Goal: Task Accomplishment & Management: Use online tool/utility

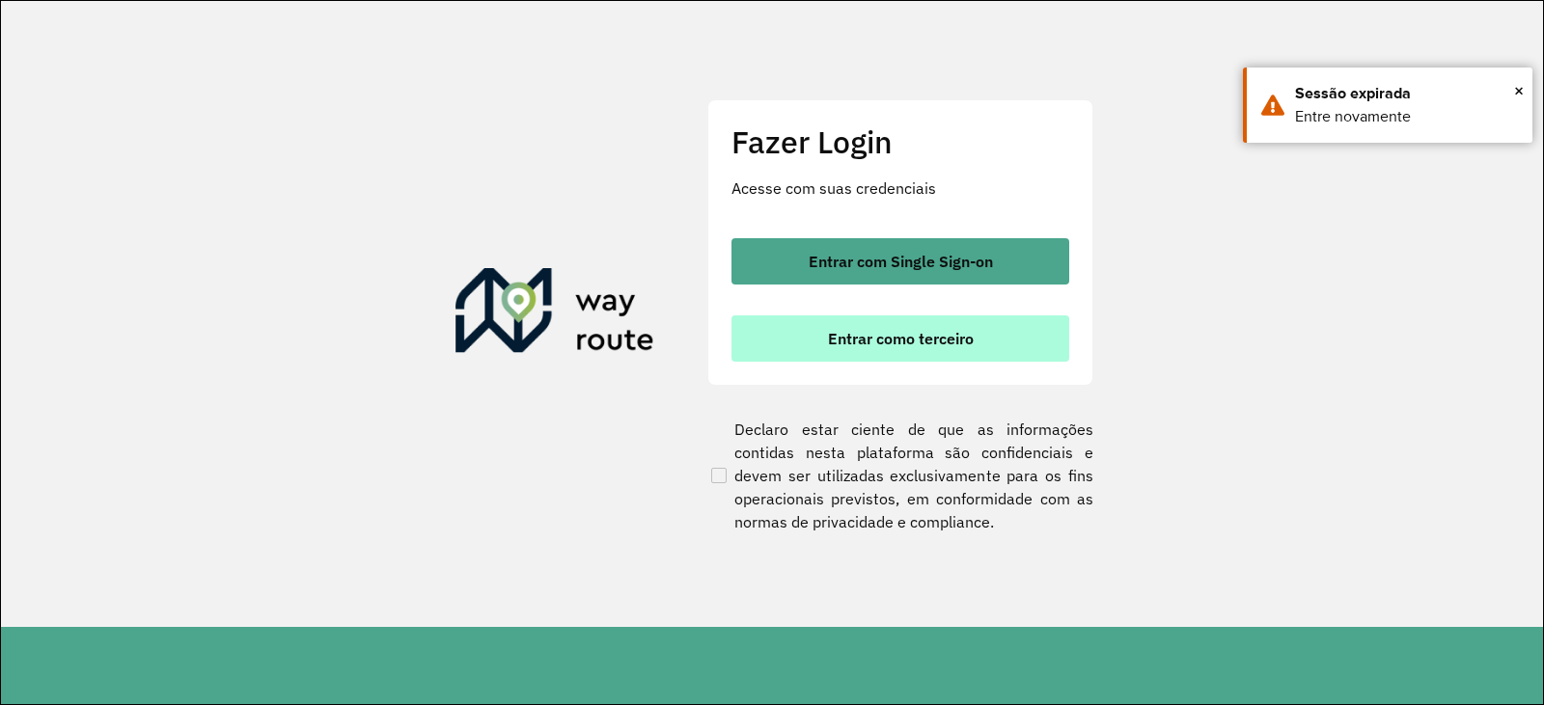
click at [879, 333] on span "Entrar como terceiro" at bounding box center [901, 338] width 146 height 15
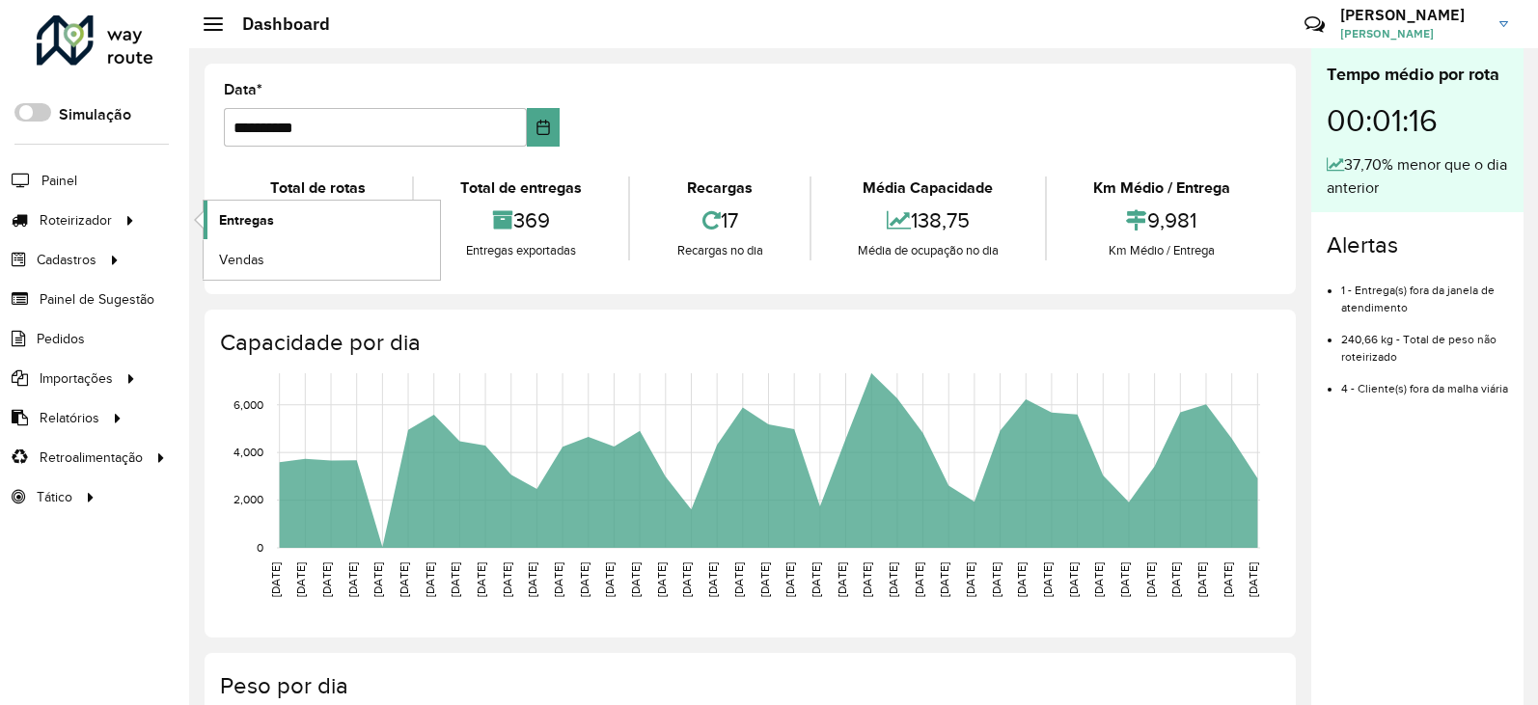
click at [226, 215] on span "Entregas" at bounding box center [246, 220] width 55 height 20
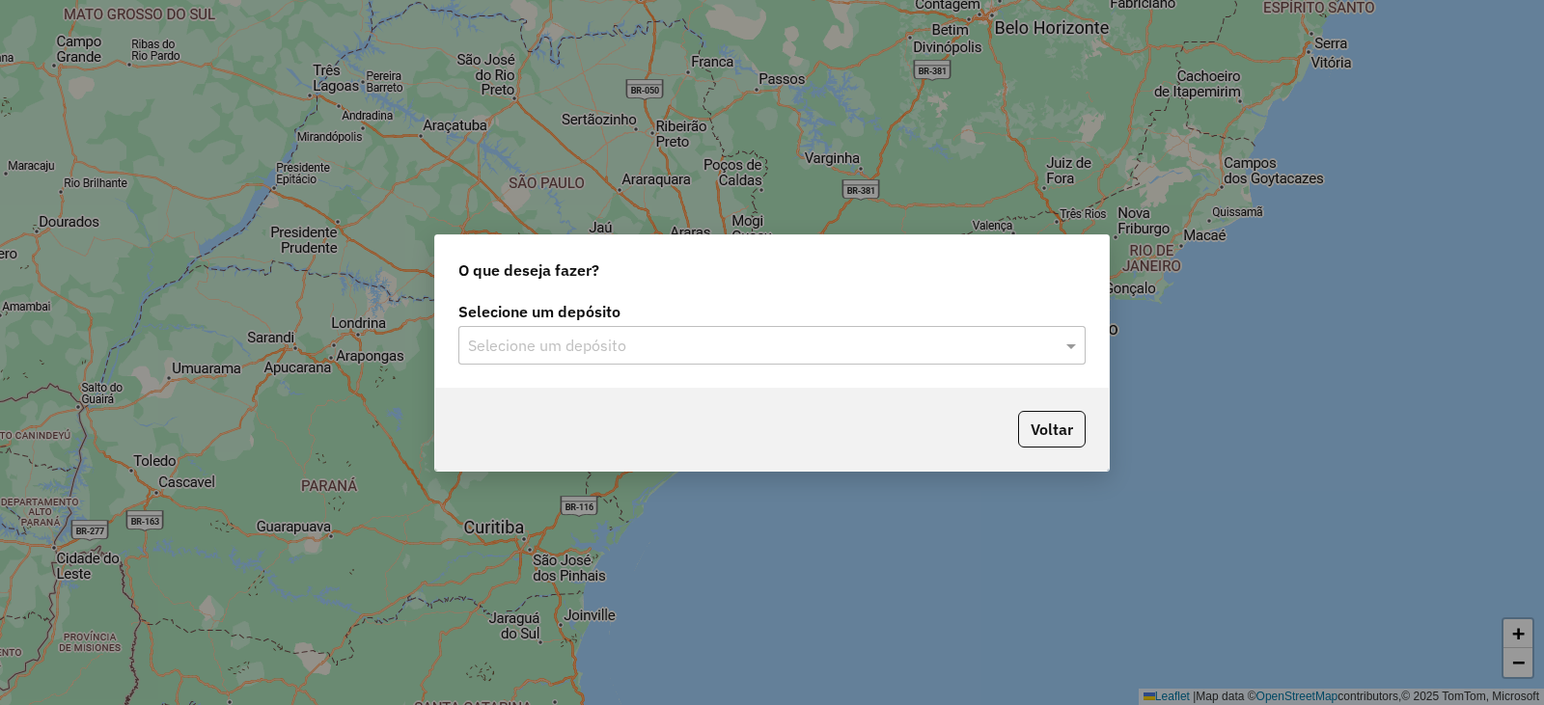
click at [572, 342] on input "text" at bounding box center [752, 346] width 569 height 23
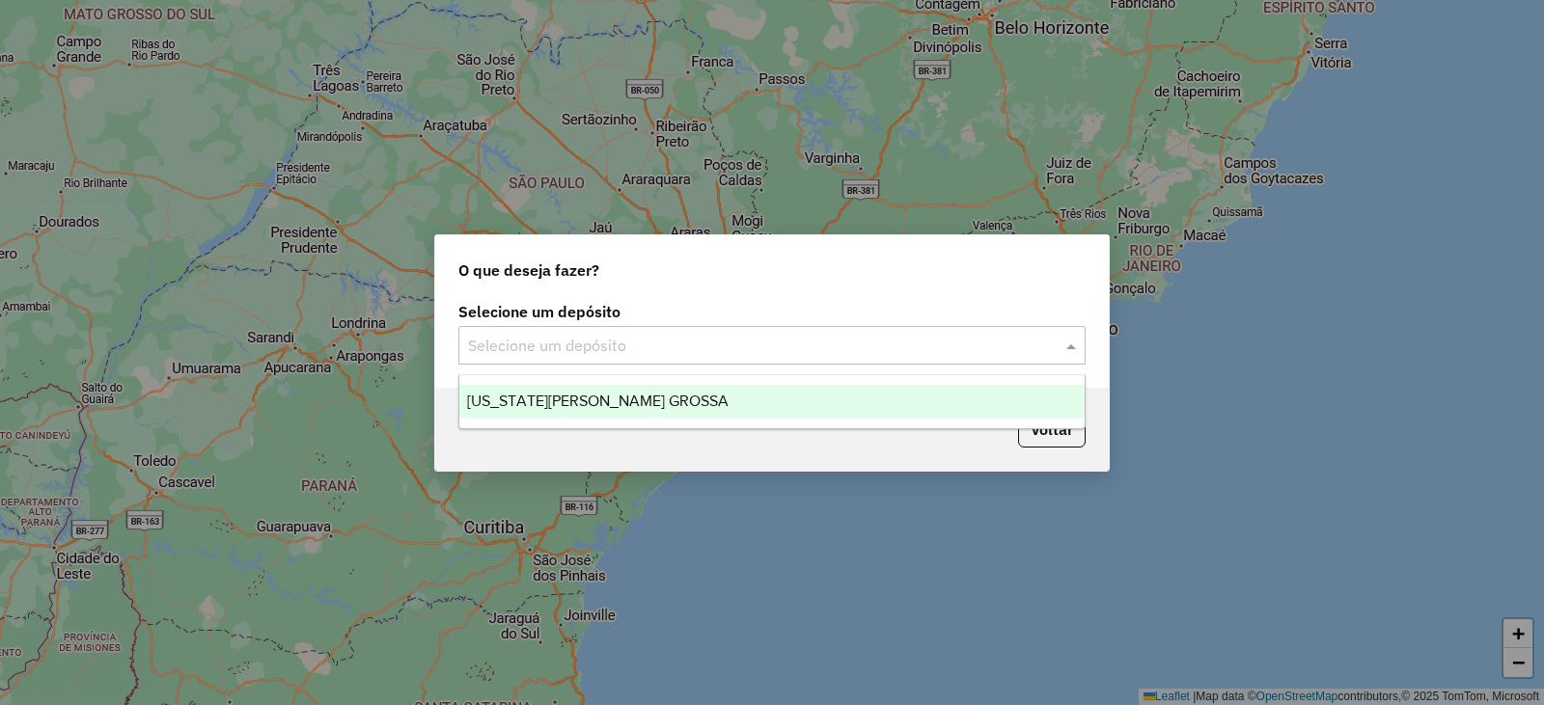
click at [572, 393] on span "[US_STATE][PERSON_NAME] GROSSA" at bounding box center [597, 401] width 261 height 16
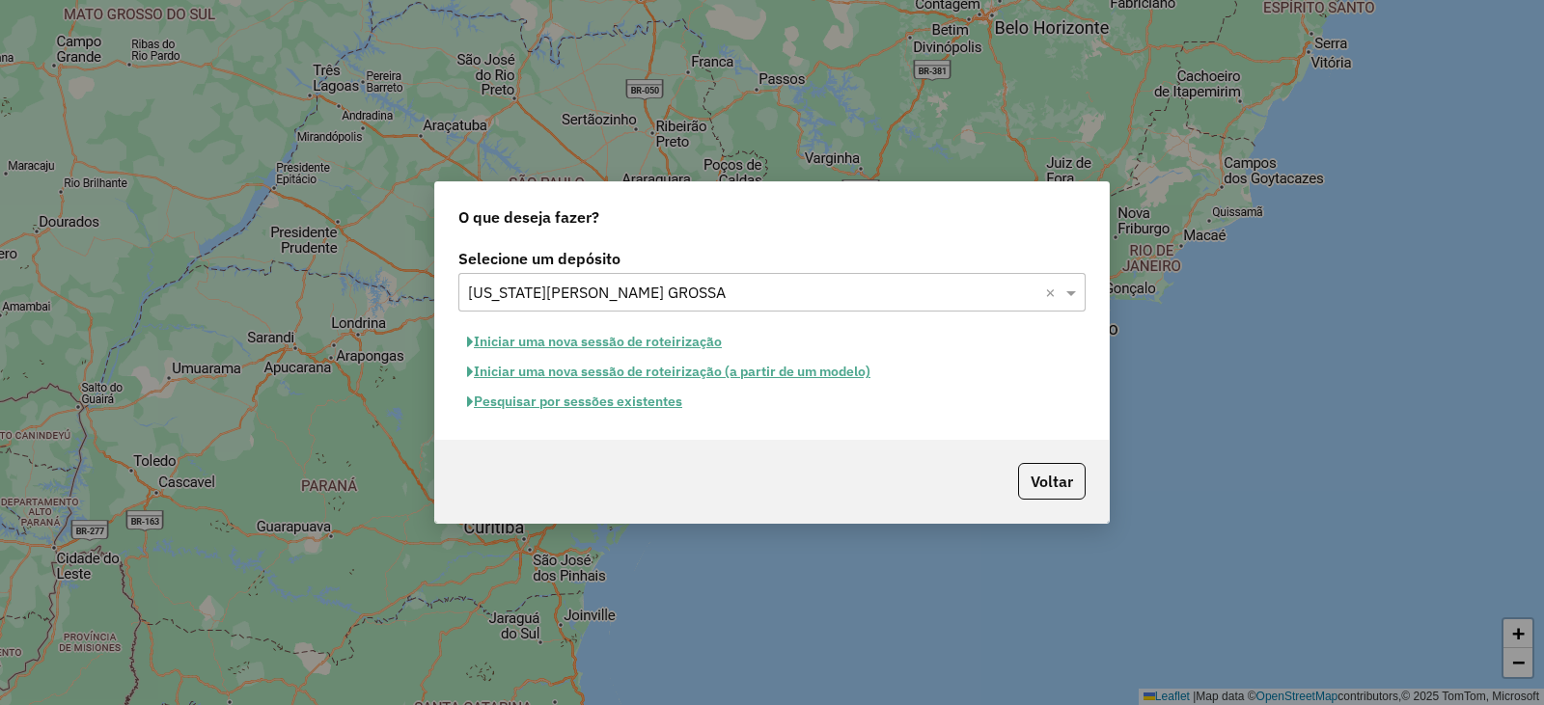
click at [642, 401] on button "Pesquisar por sessões existentes" at bounding box center [574, 402] width 232 height 30
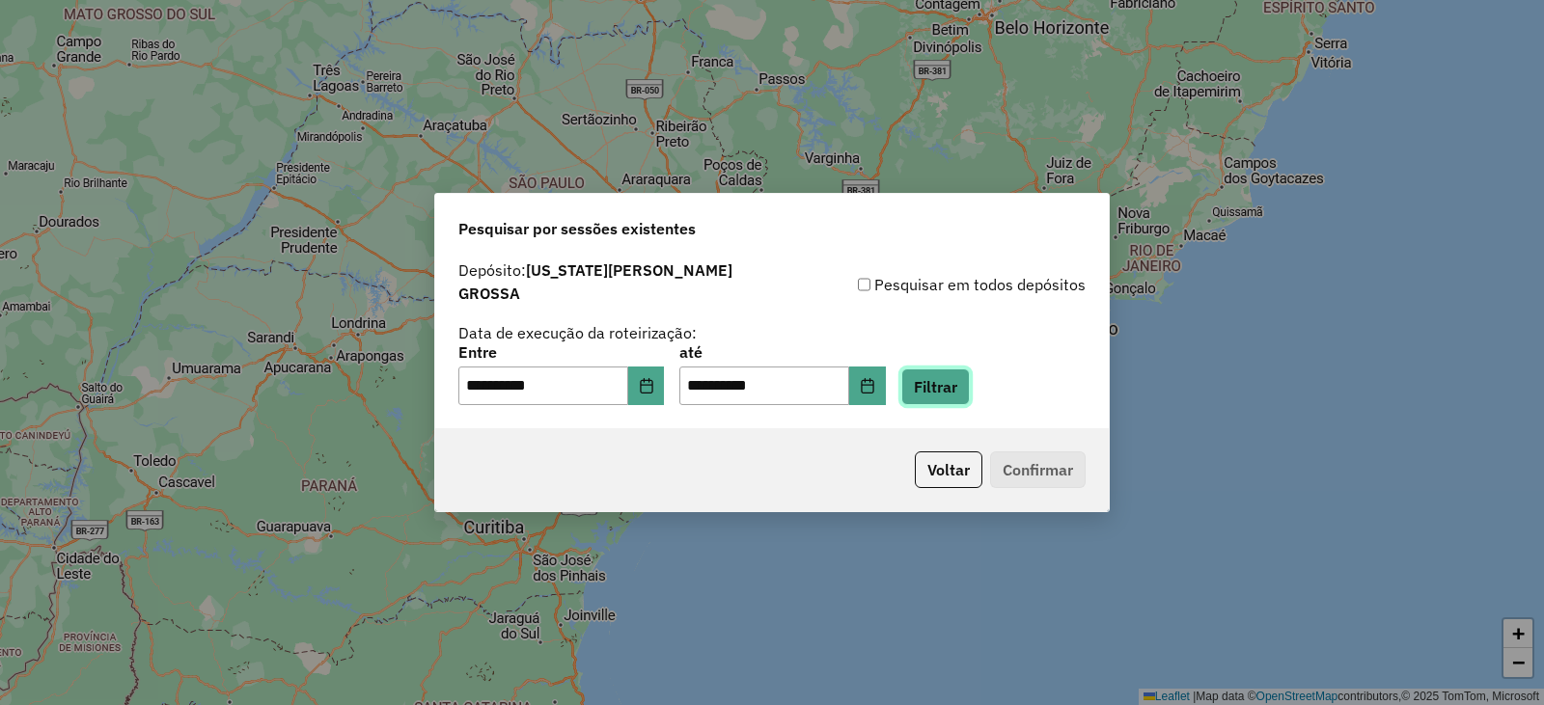
click at [970, 373] on button "Filtrar" at bounding box center [935, 387] width 68 height 37
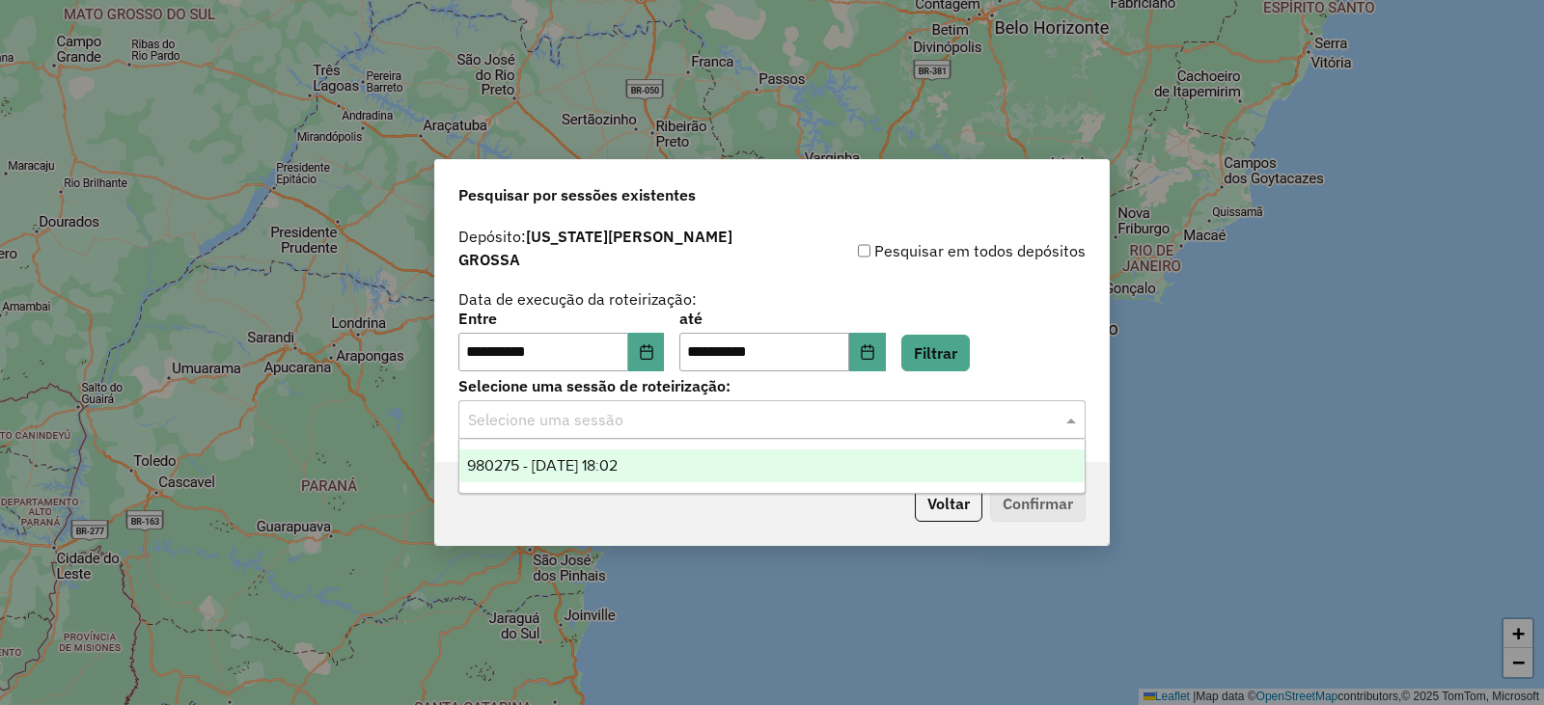
click at [570, 409] on input "text" at bounding box center [752, 420] width 569 height 23
click at [587, 456] on div "980275 - [DATE] 18:02" at bounding box center [771, 466] width 625 height 33
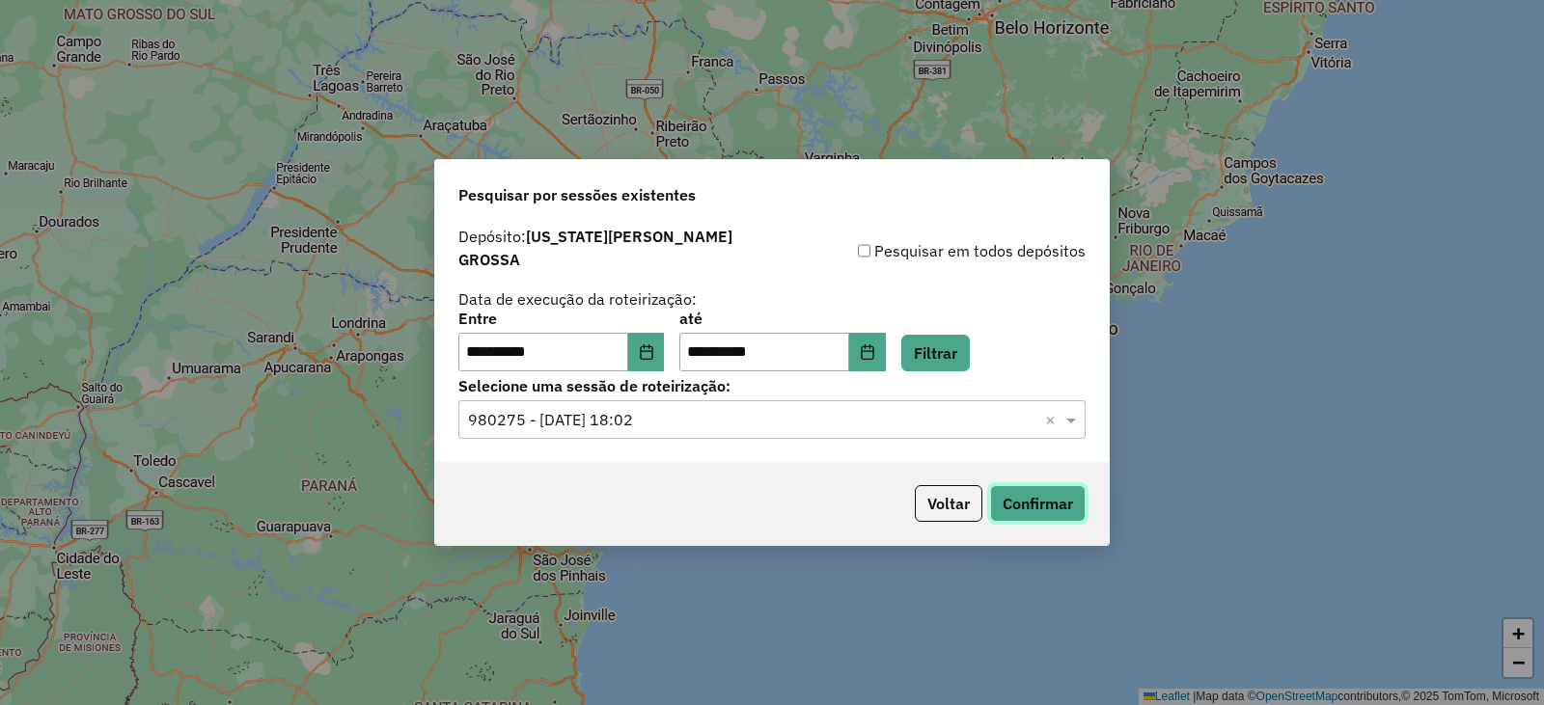
click at [1031, 501] on button "Confirmar" at bounding box center [1038, 503] width 96 height 37
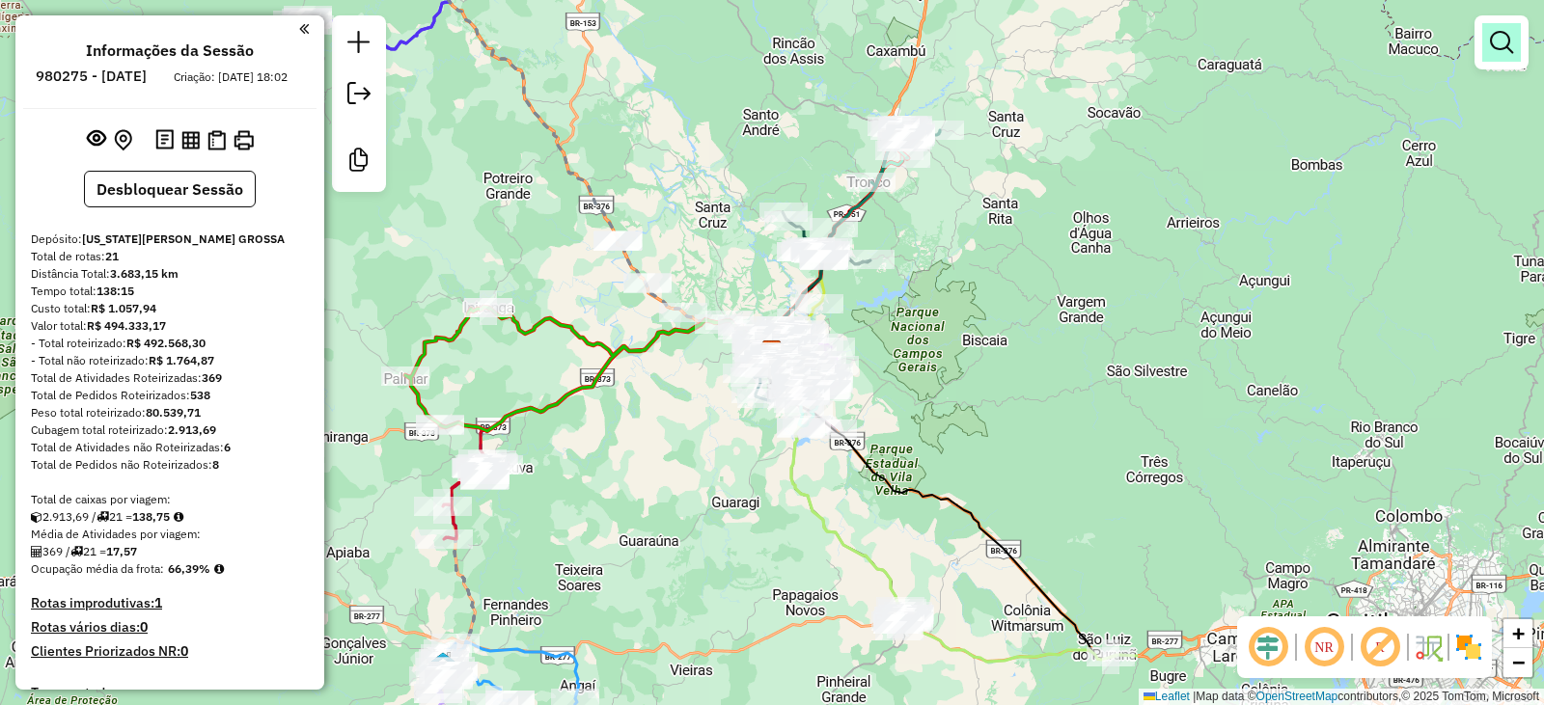
click at [1495, 26] on link at bounding box center [1501, 42] width 39 height 39
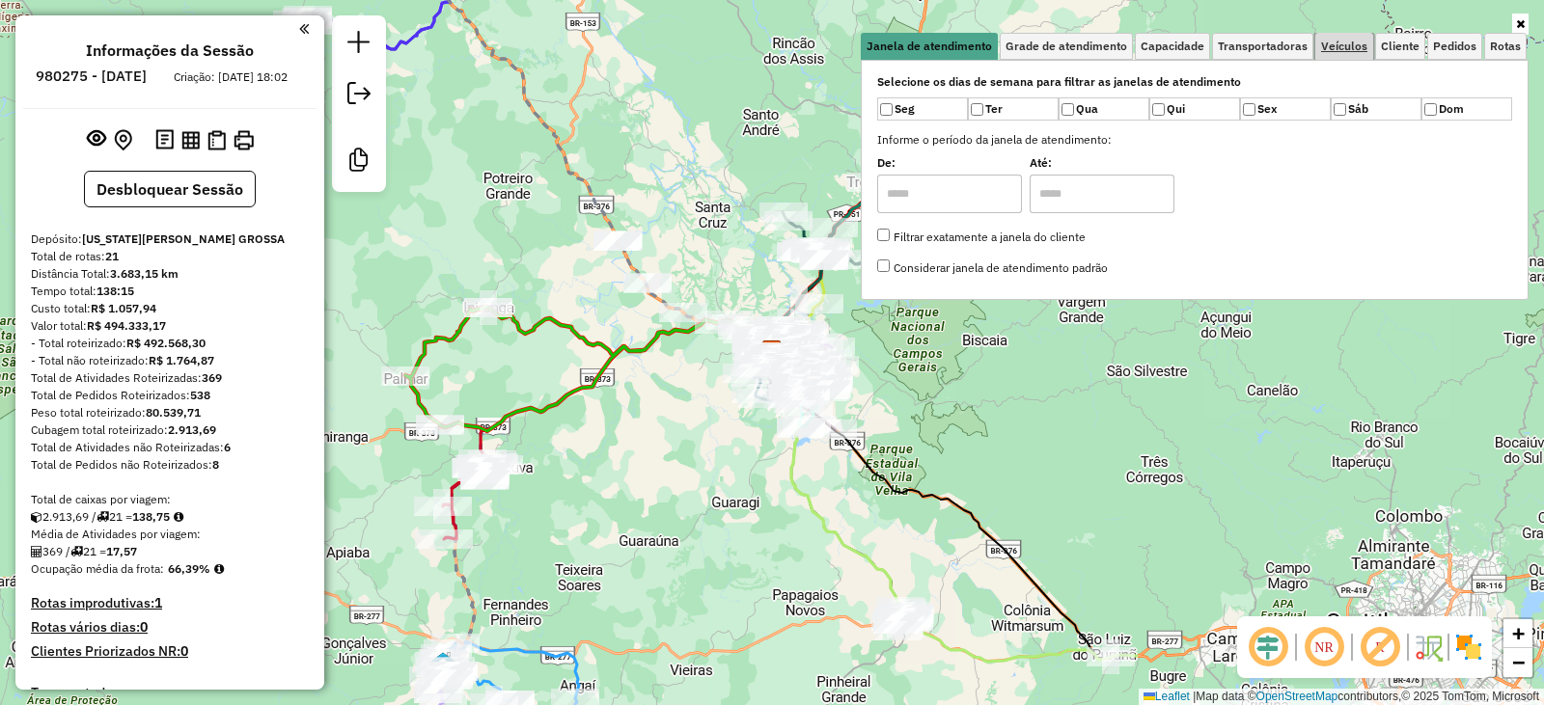
click at [1329, 57] on link "Veículos" at bounding box center [1344, 46] width 58 height 27
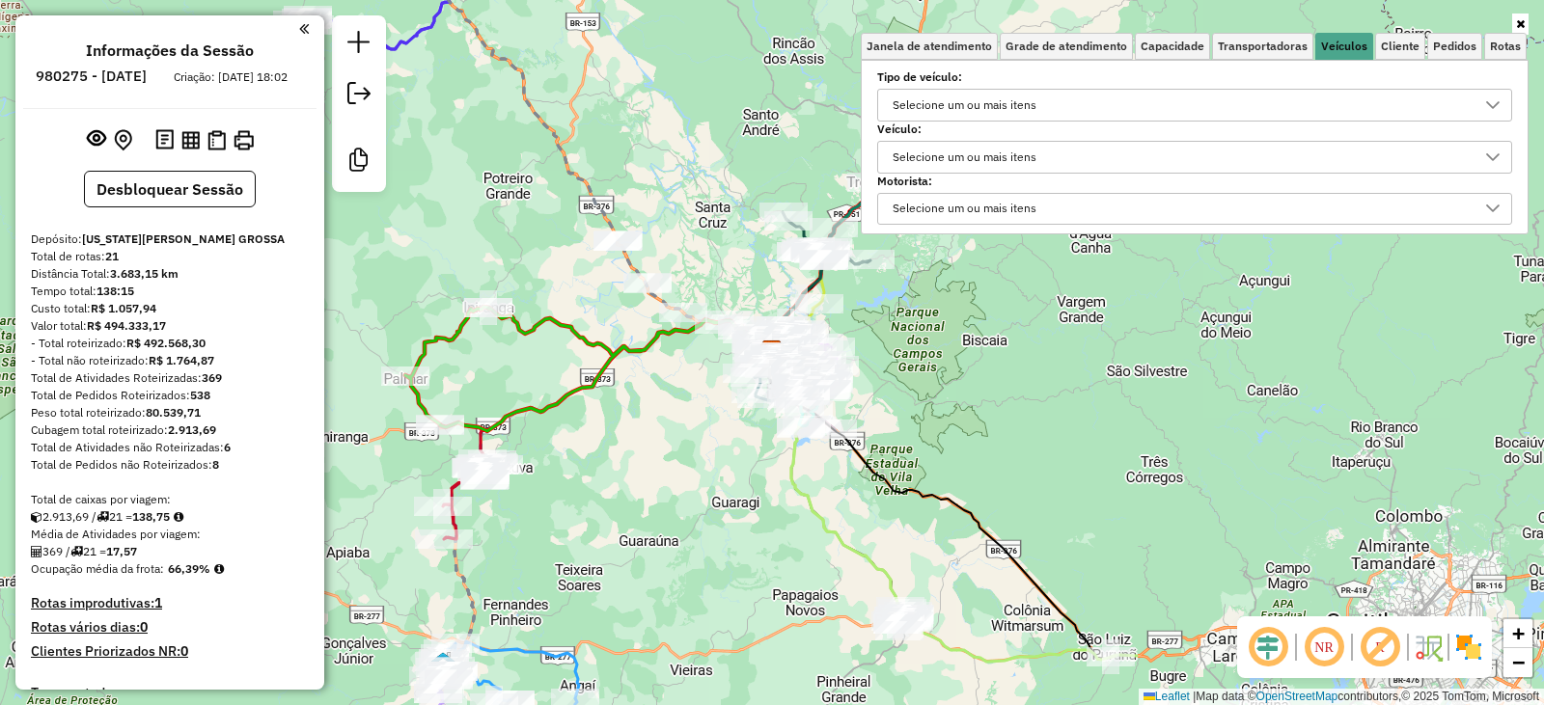
click at [940, 153] on div "Selecione um ou mais itens" at bounding box center [964, 157] width 157 height 31
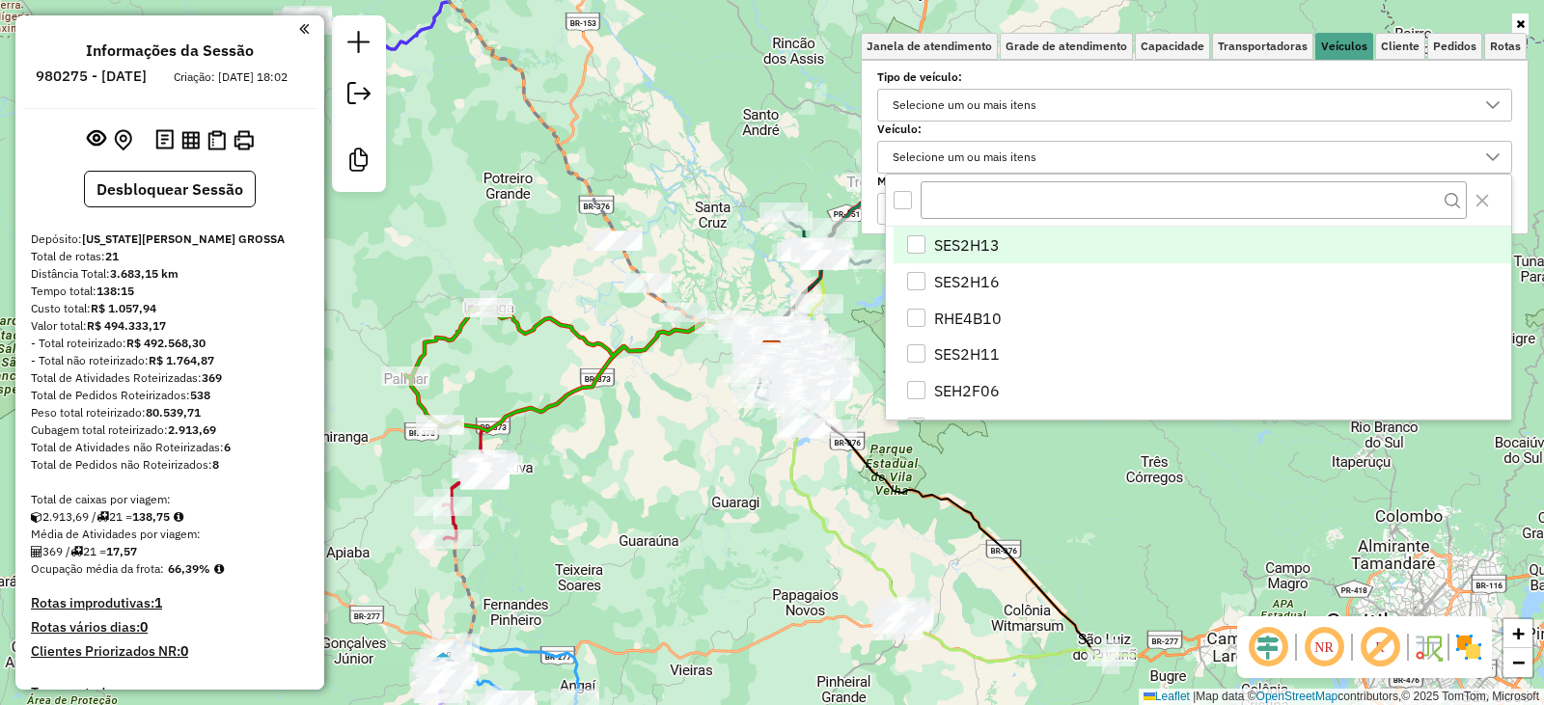
scroll to position [12, 67]
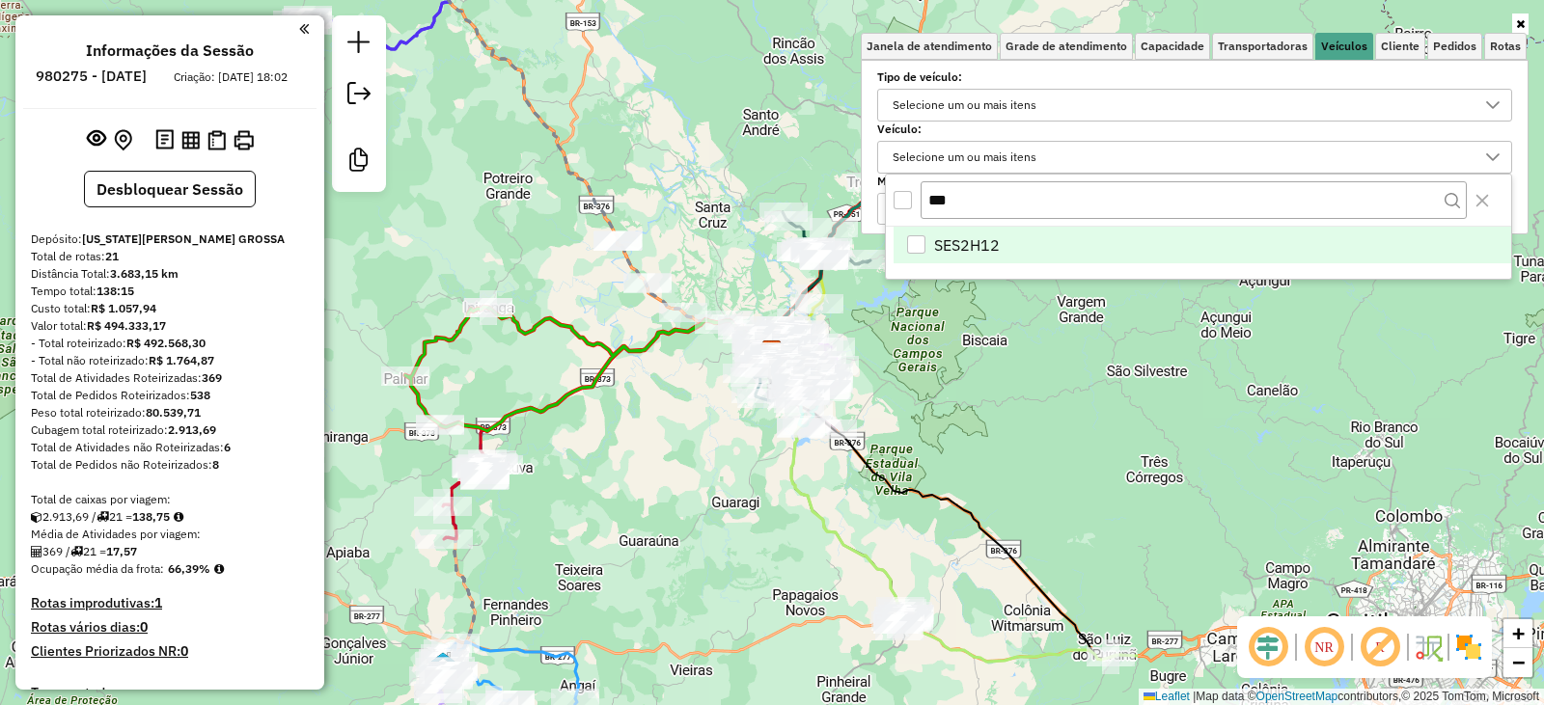
click at [915, 238] on div "SES2H12" at bounding box center [916, 244] width 18 height 18
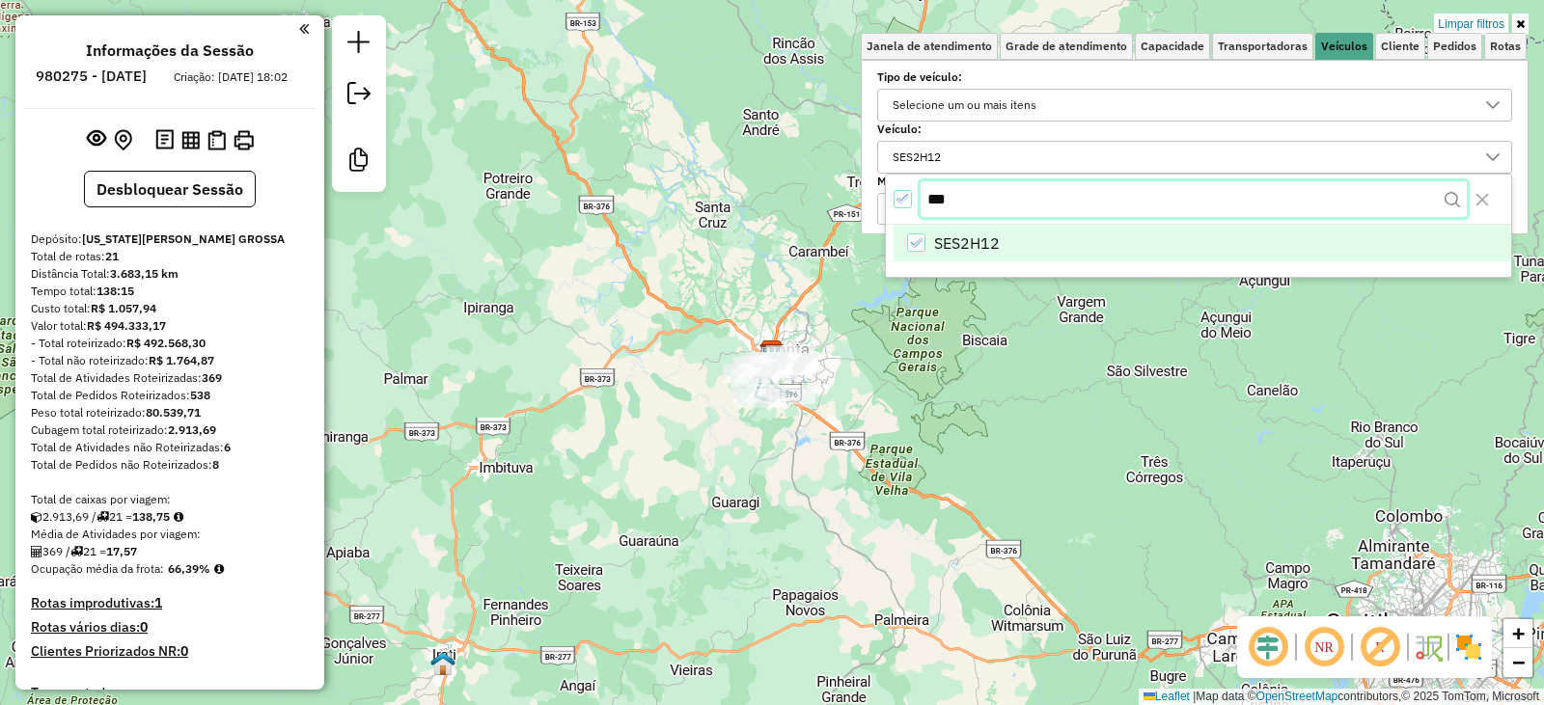
drag, startPoint x: 1022, startPoint y: 205, endPoint x: 1009, endPoint y: 203, distance: 12.9
click at [1015, 205] on input "***" at bounding box center [1193, 199] width 546 height 37
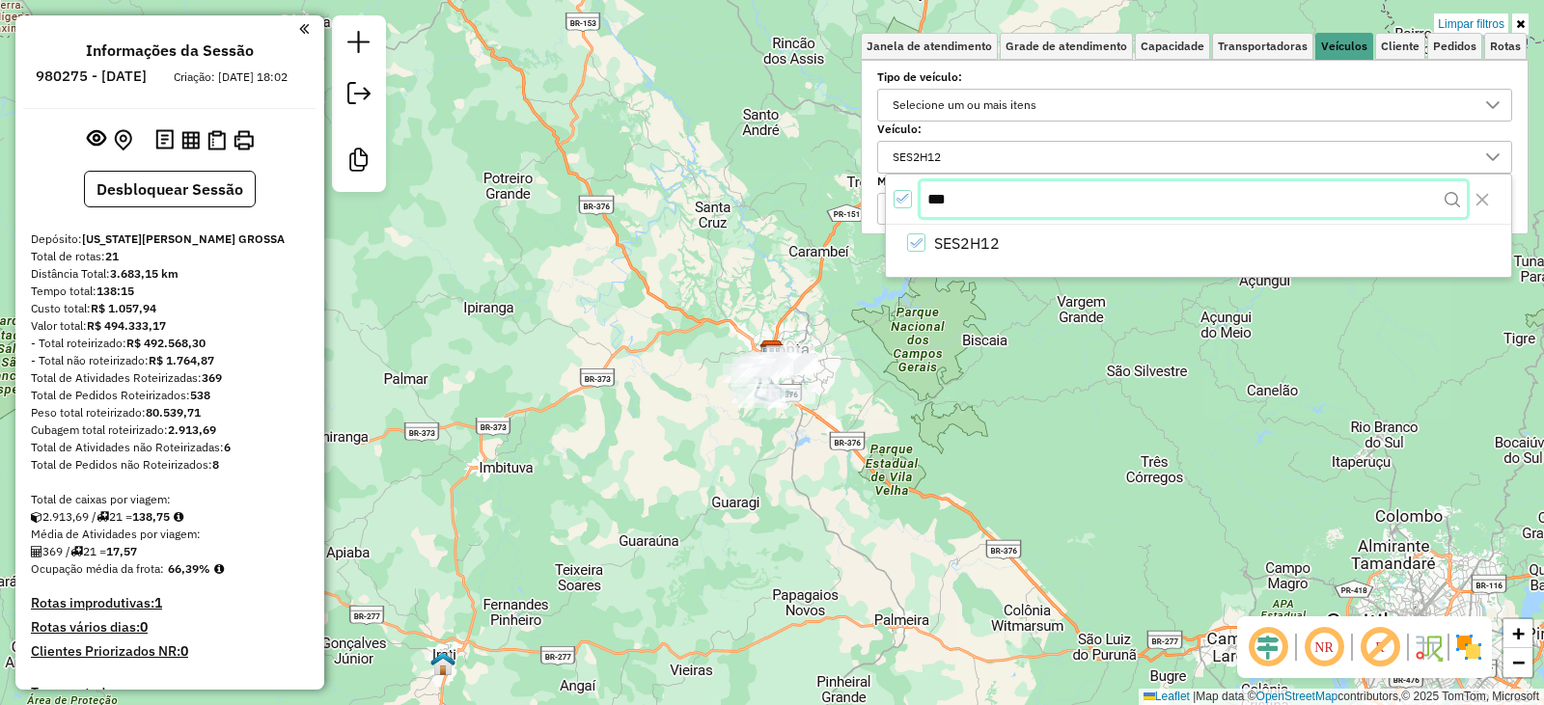
click at [1006, 203] on input "***" at bounding box center [1193, 199] width 546 height 37
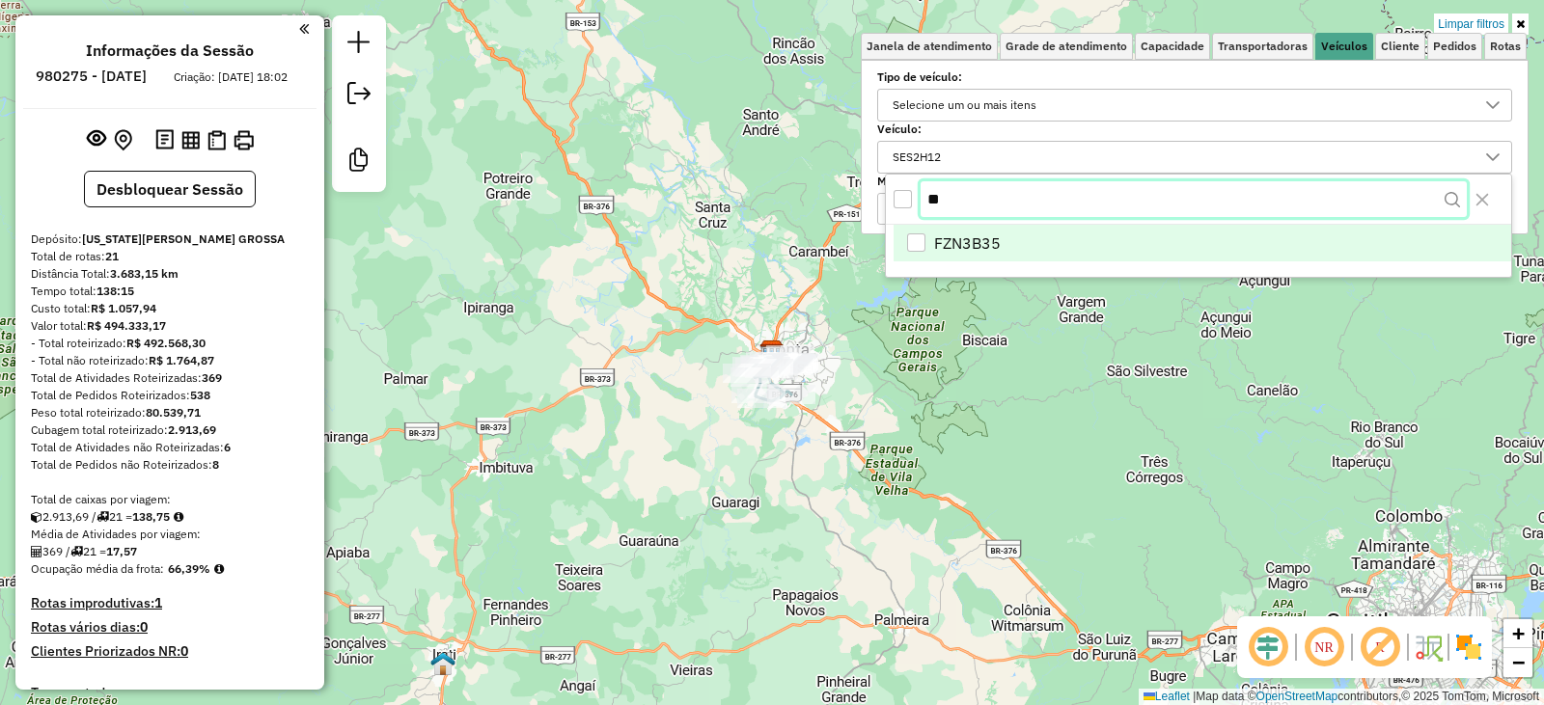
type input "**"
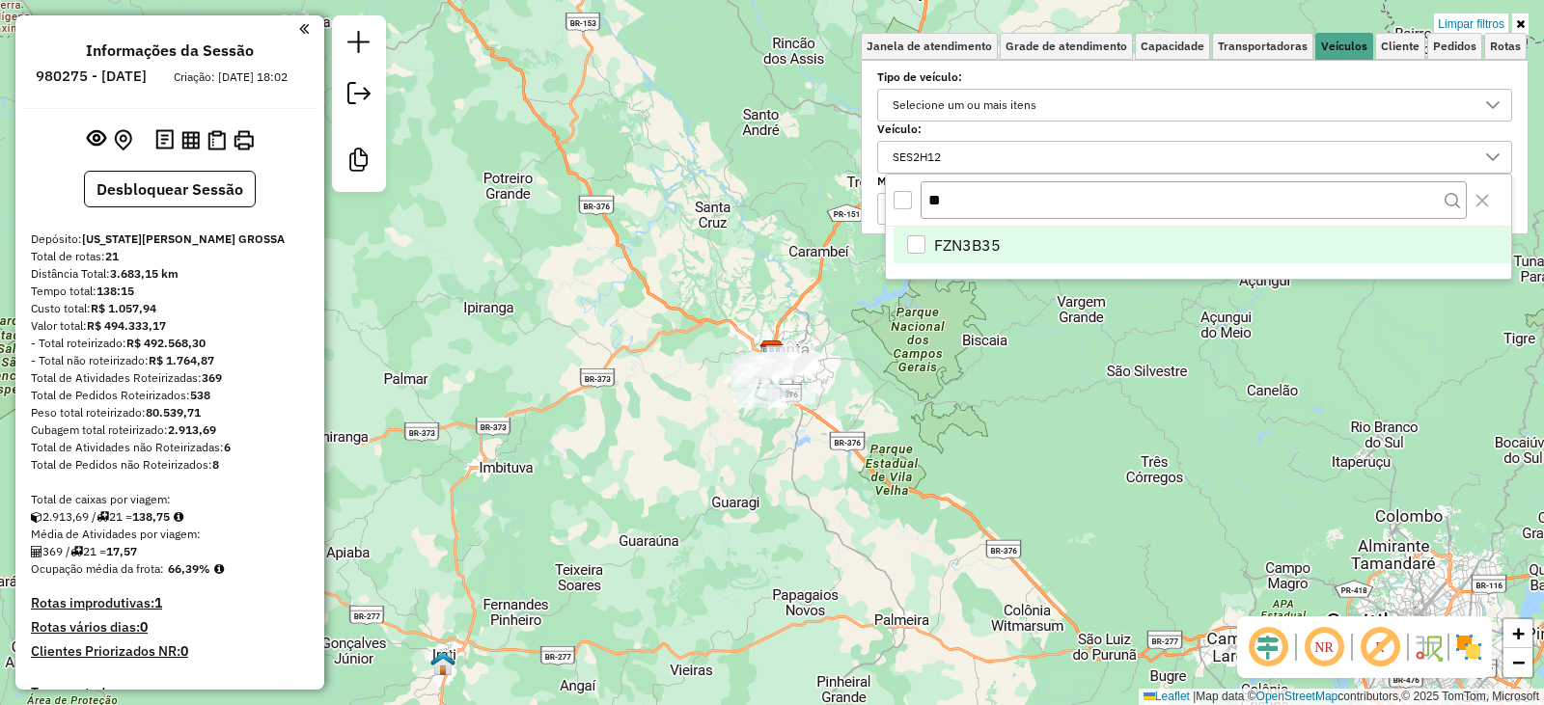
click at [924, 243] on div "FZN3B35" at bounding box center [916, 244] width 18 height 18
click at [884, 357] on div "Limpar filtros Janela de atendimento Grade de atendimento Capacidade Transporta…" at bounding box center [772, 352] width 1544 height 705
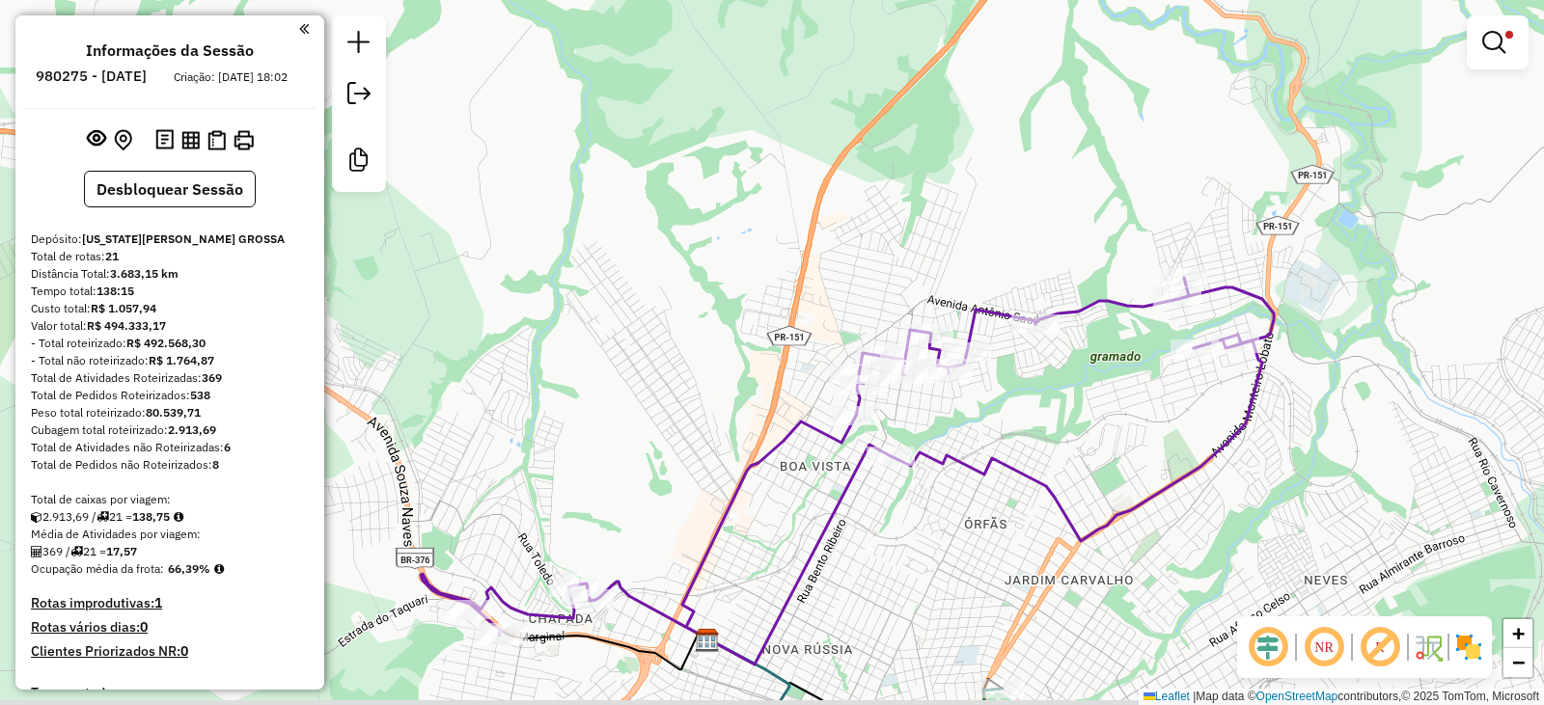
drag, startPoint x: 808, startPoint y: 369, endPoint x: 876, endPoint y: 171, distance: 209.0
click at [875, 179] on div "Limpar filtros Janela de atendimento Grade de atendimento Capacidade Transporta…" at bounding box center [772, 352] width 1544 height 705
